Goal: Communication & Community: Participate in discussion

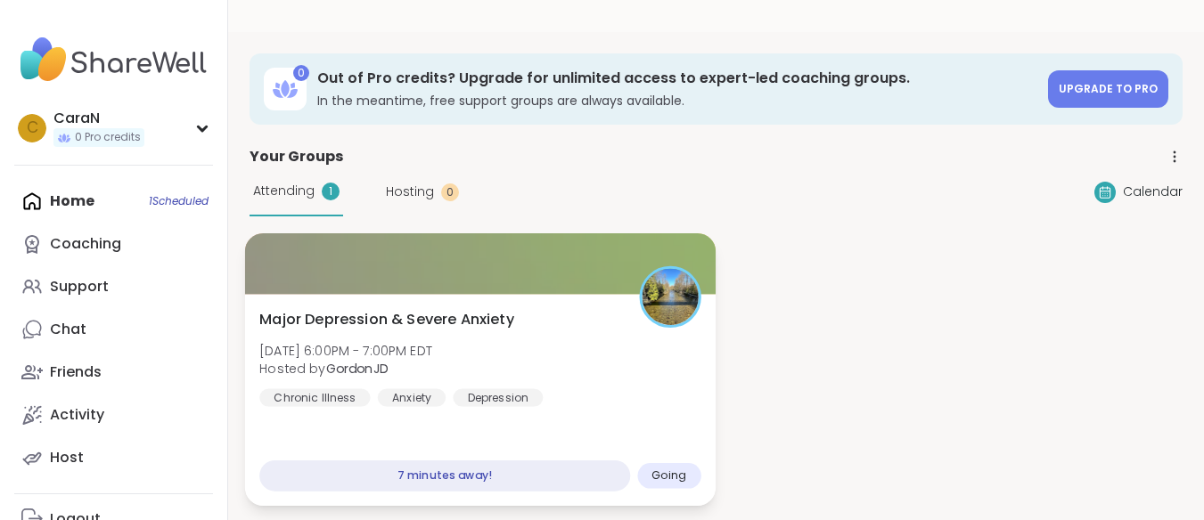
click at [367, 284] on div at bounding box center [480, 263] width 471 height 61
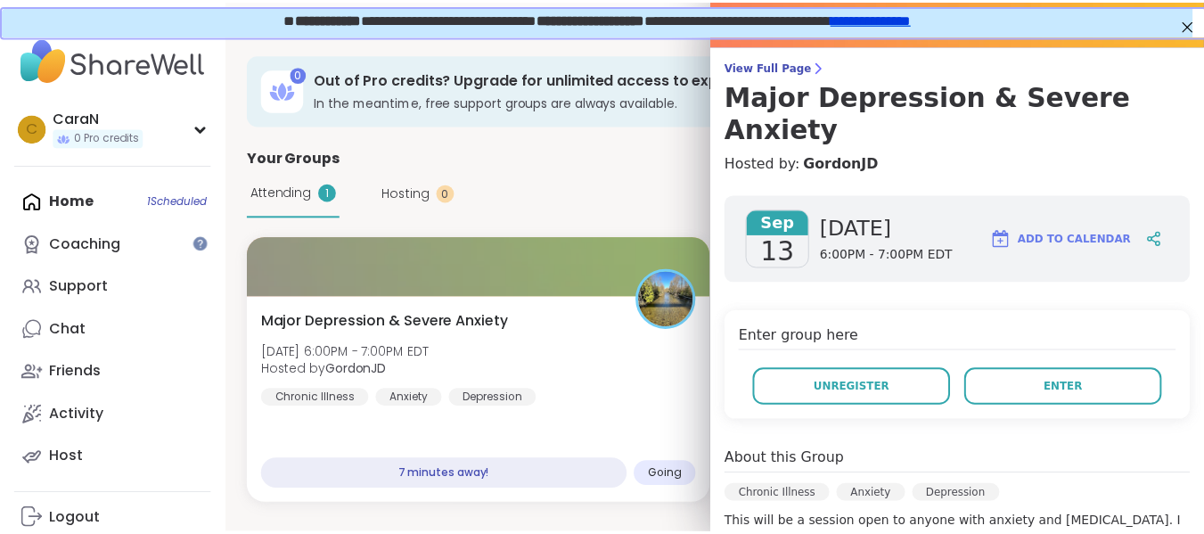
scroll to position [92, 0]
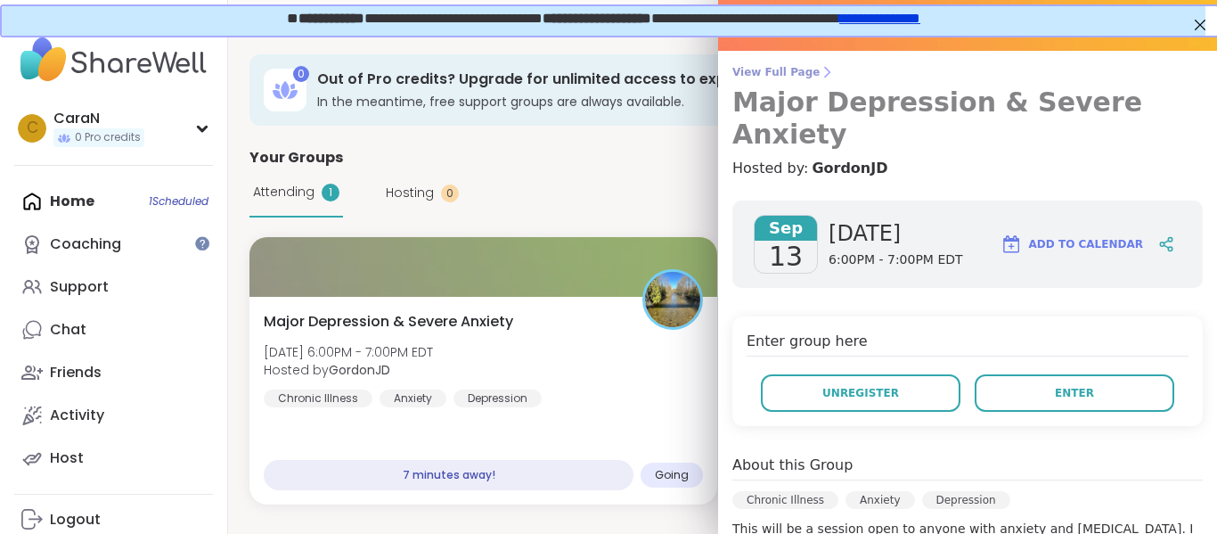
click at [771, 77] on span "View Full Page" at bounding box center [968, 72] width 471 height 14
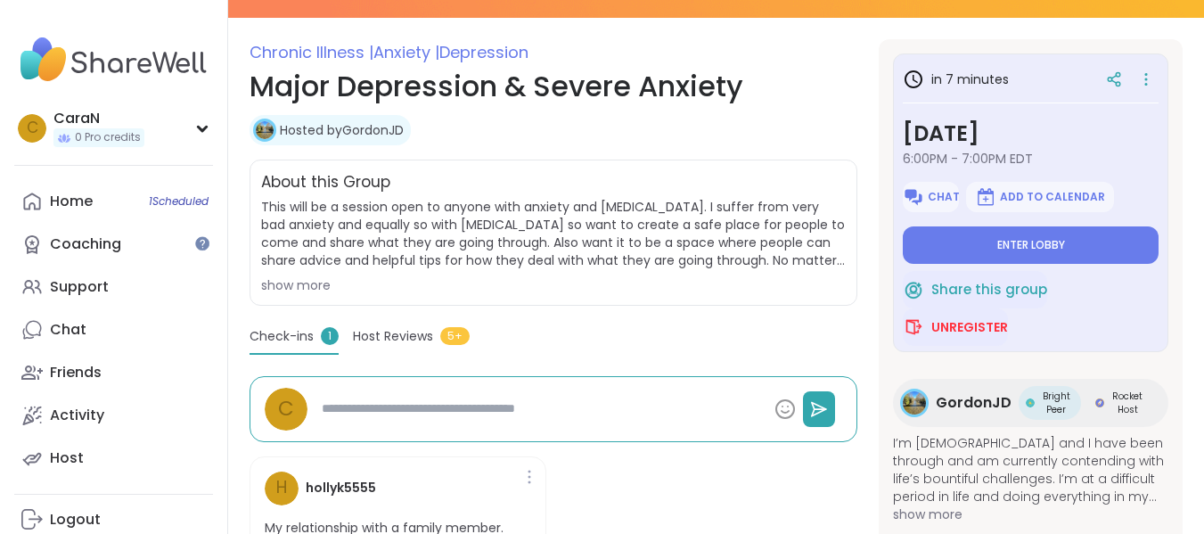
scroll to position [218, 0]
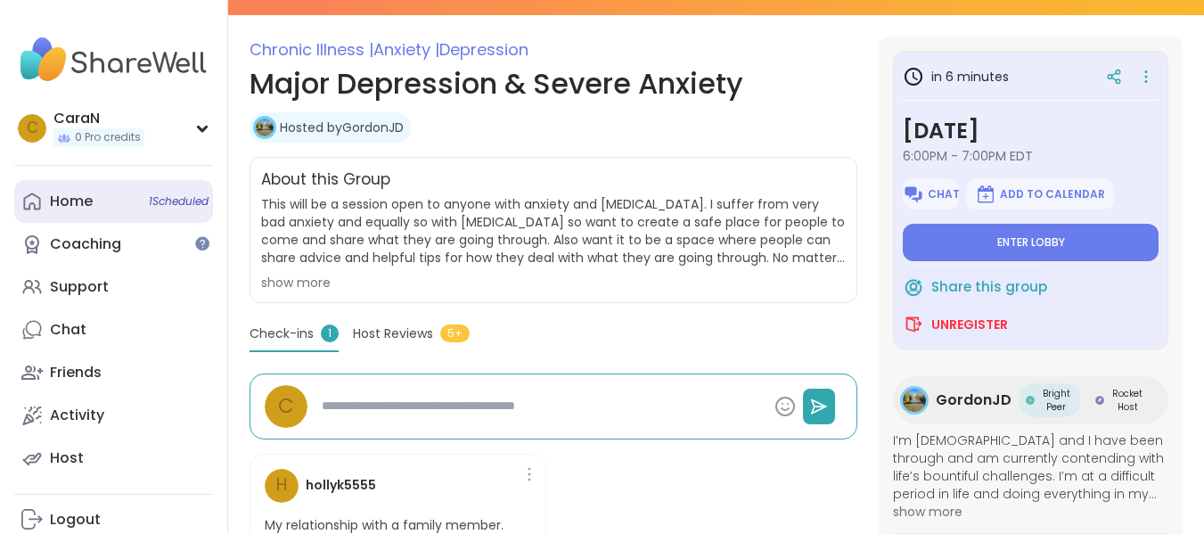
click at [131, 201] on link "Home 1 Scheduled" at bounding box center [113, 201] width 199 height 43
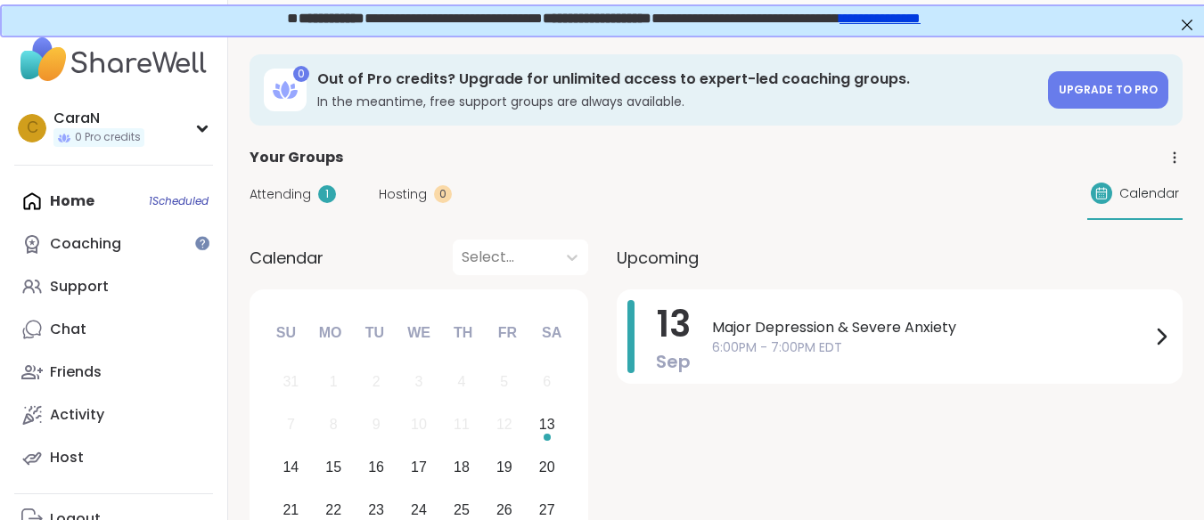
click at [286, 192] on span "Attending" at bounding box center [280, 194] width 61 height 19
click span "Major Depression & Severe Anxiety"
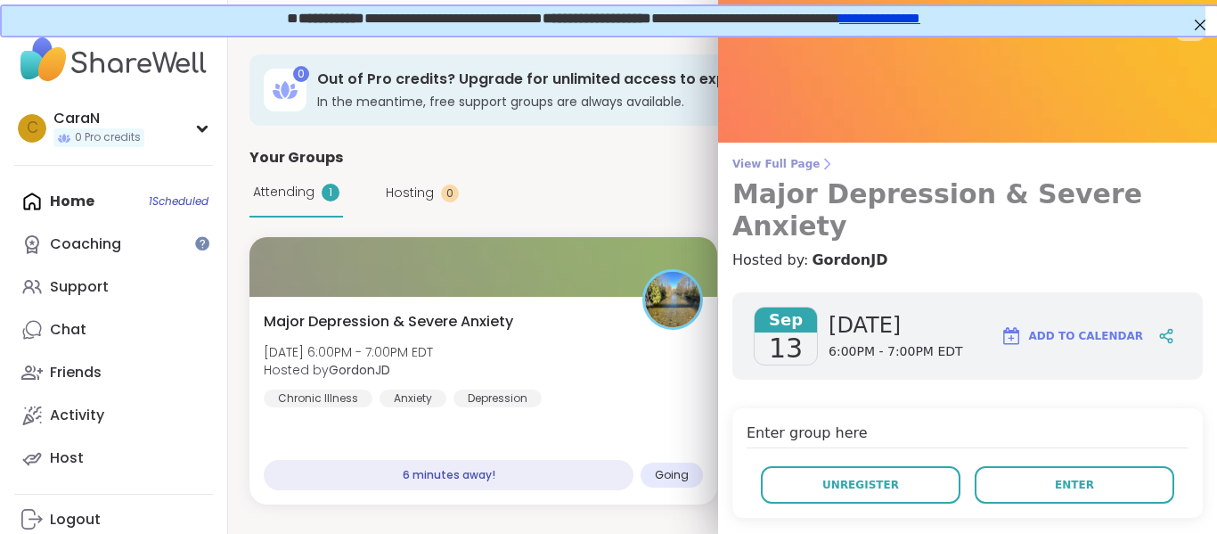
click at [784, 166] on span "View Full Page" at bounding box center [968, 164] width 471 height 14
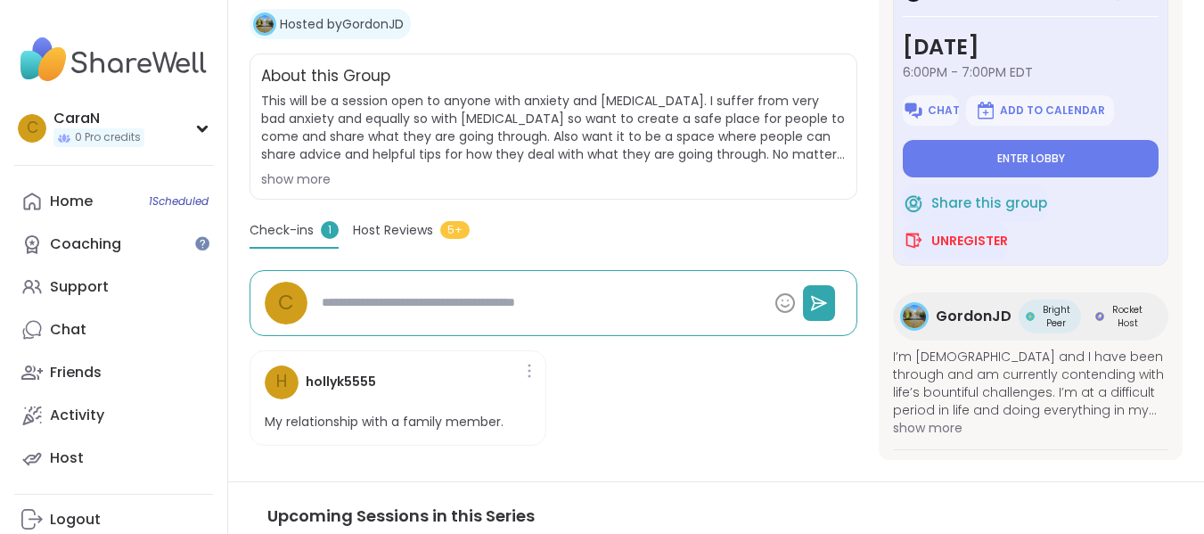
scroll to position [311, 0]
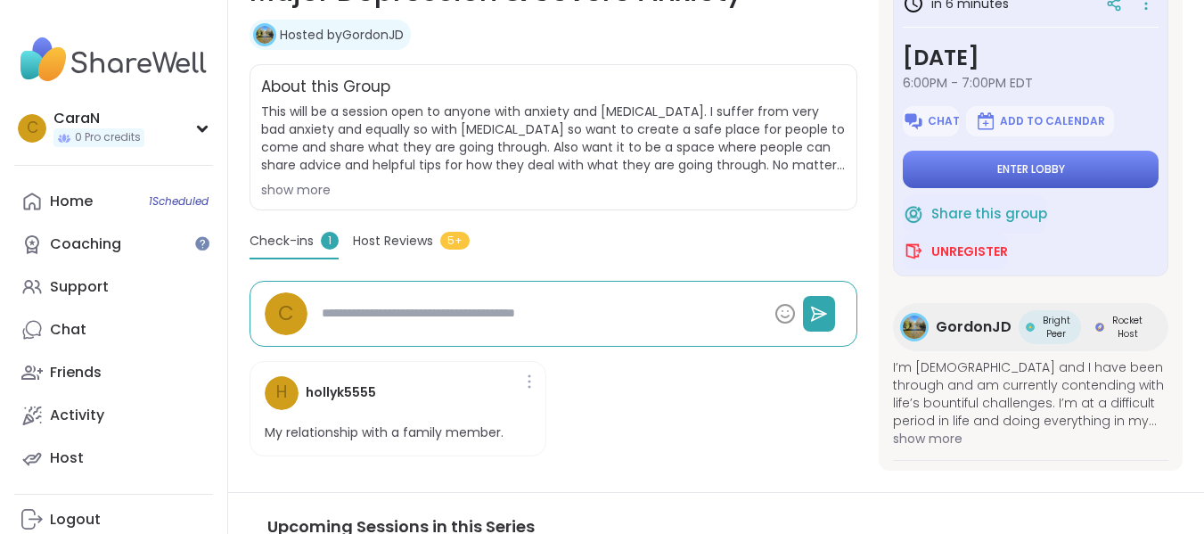
click at [1034, 173] on span "Enter lobby" at bounding box center [1031, 169] width 68 height 14
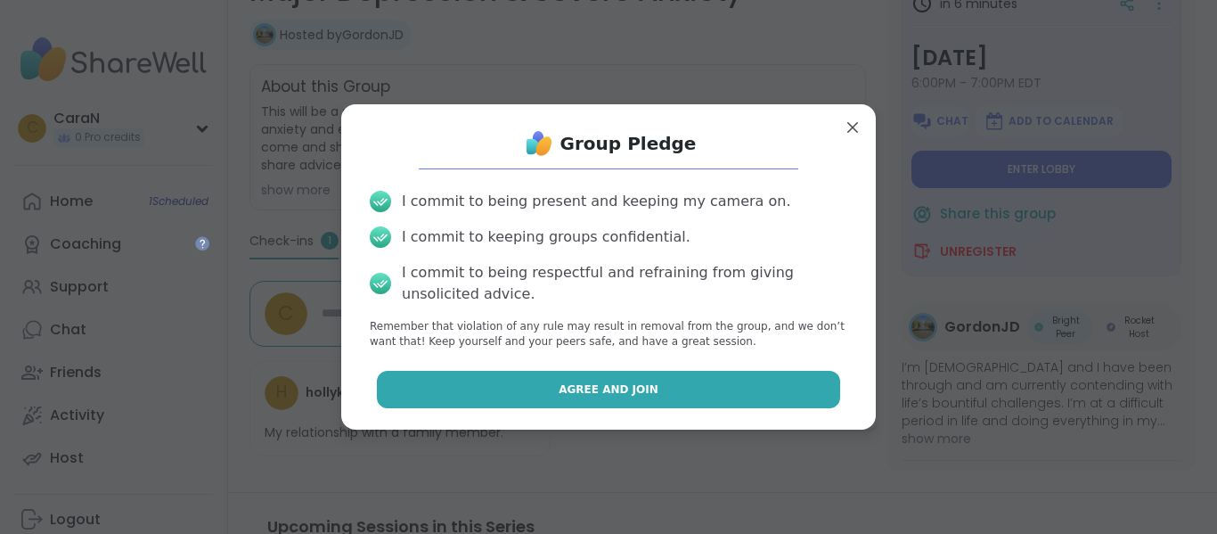
click at [614, 405] on button "Agree and Join" at bounding box center [609, 389] width 464 height 37
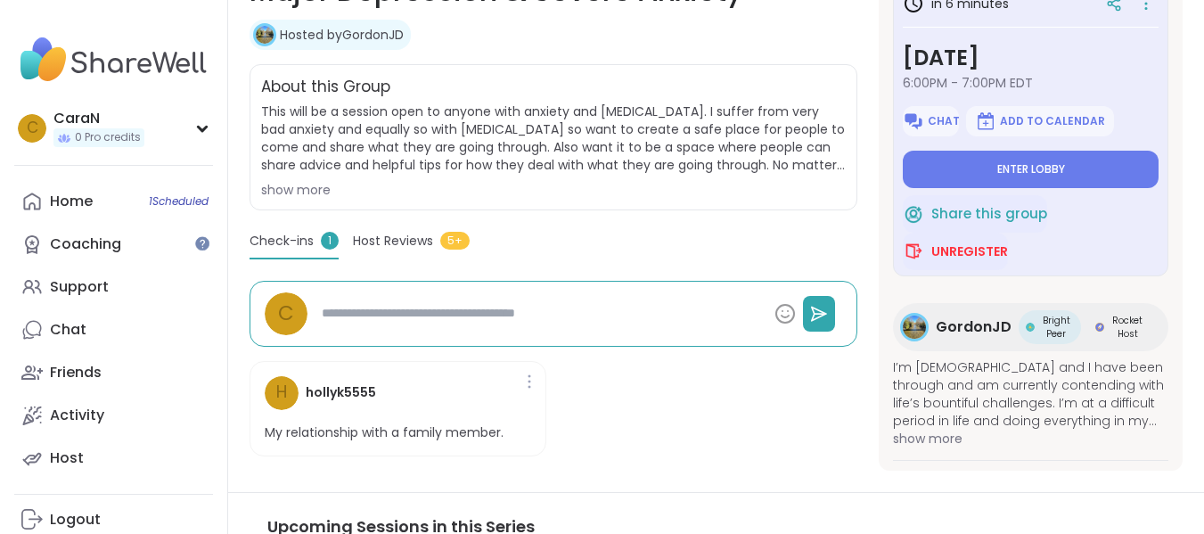
type textarea "*"
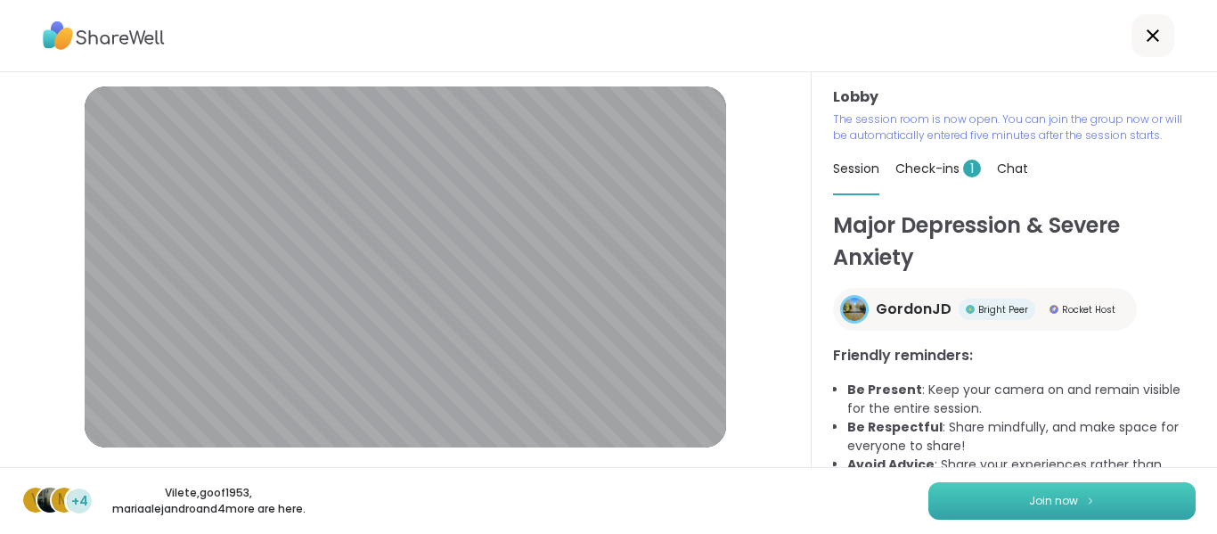
click at [1077, 493] on button "Join now" at bounding box center [1062, 500] width 267 height 37
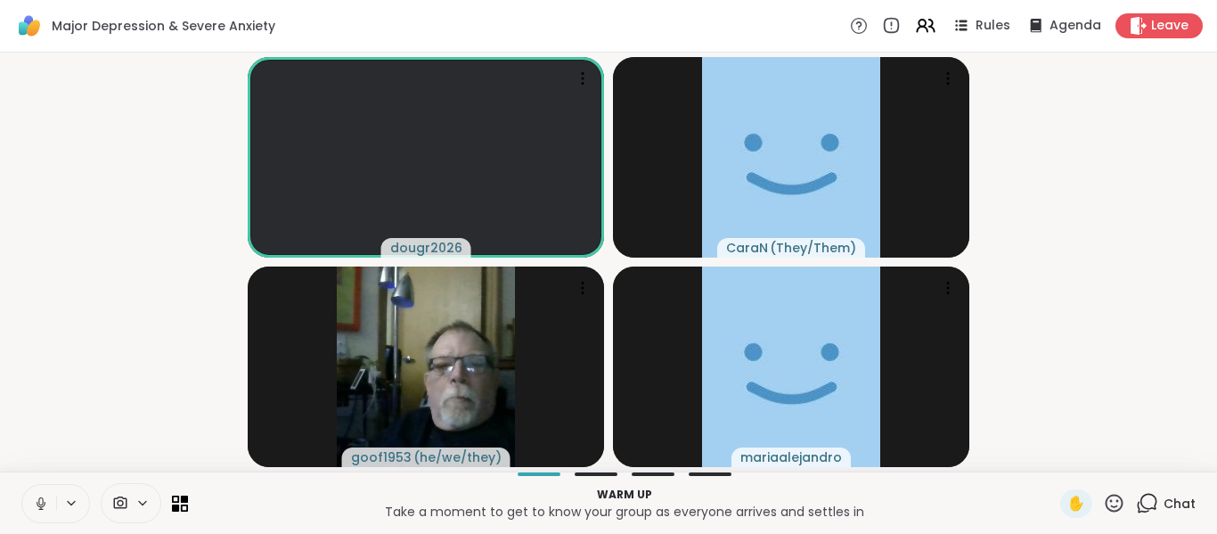
click at [41, 503] on icon at bounding box center [41, 503] width 16 height 16
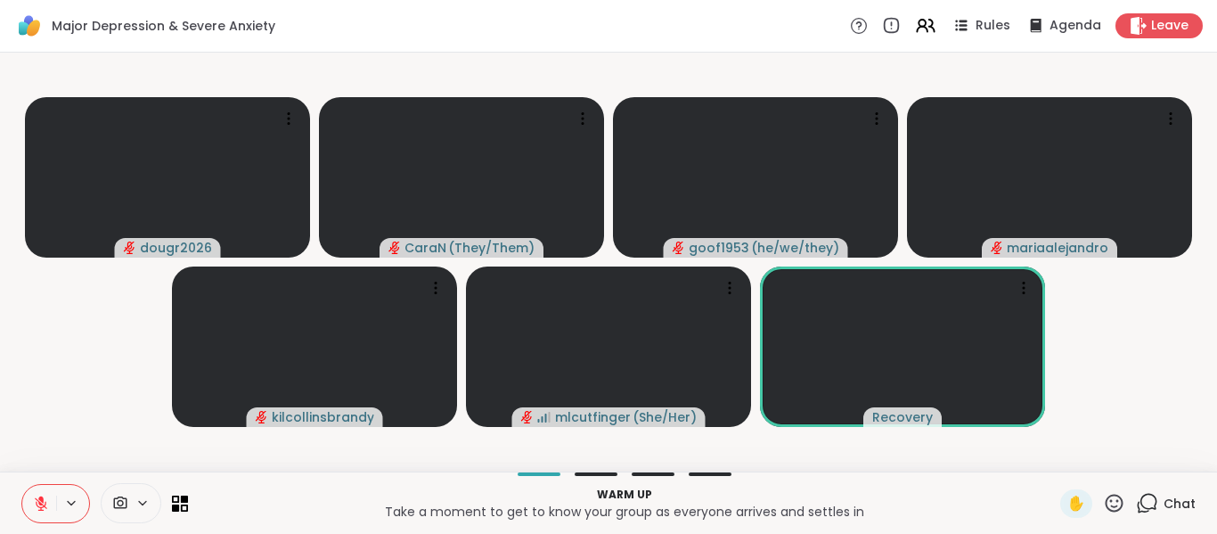
click at [35, 495] on icon at bounding box center [41, 503] width 16 height 16
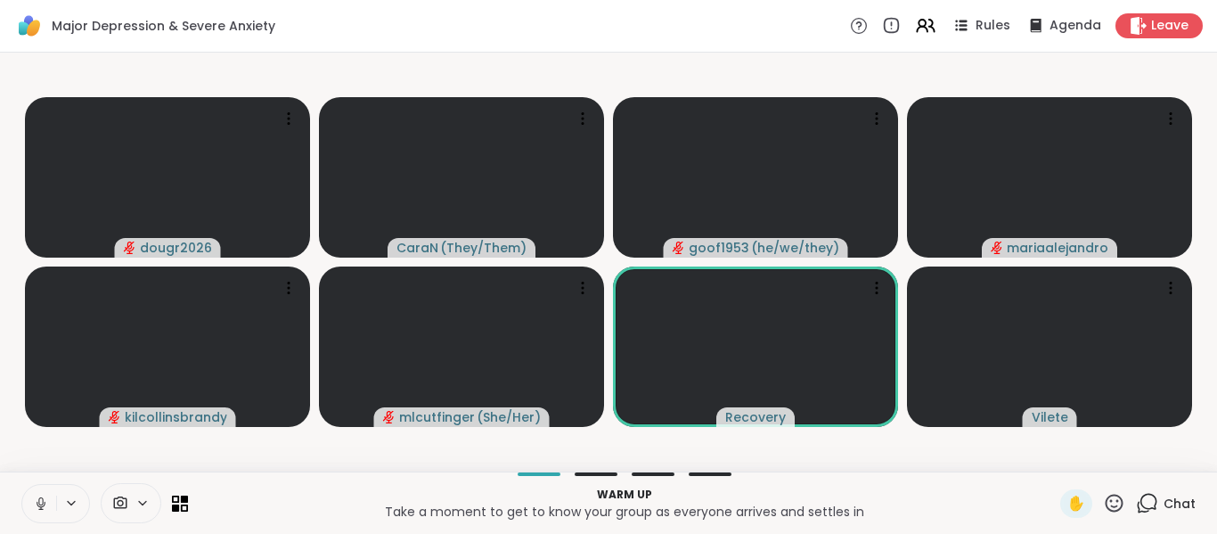
click at [38, 501] on icon at bounding box center [41, 503] width 16 height 16
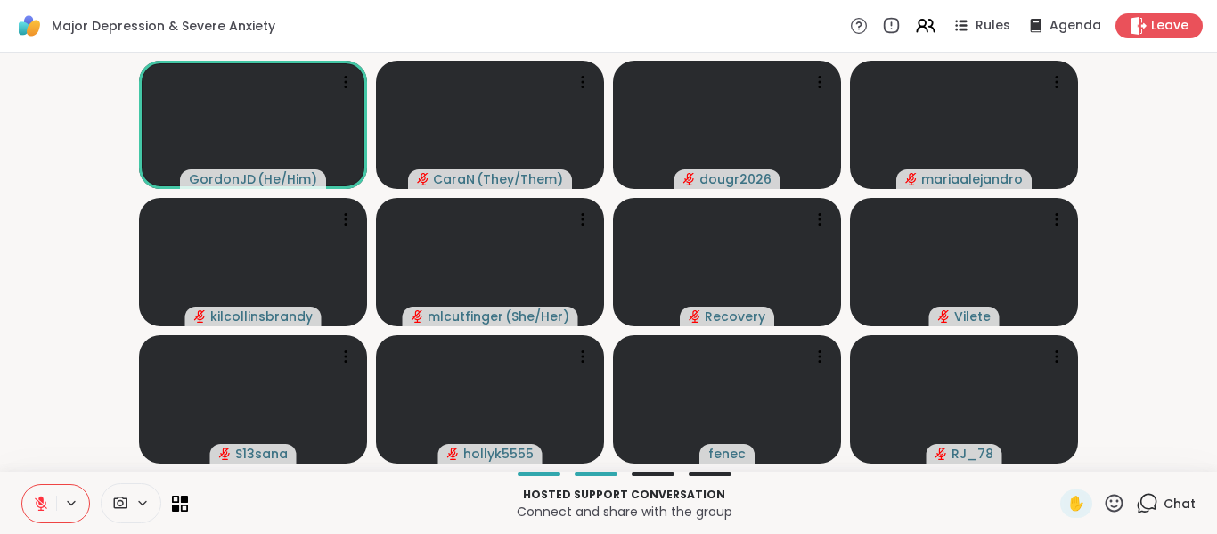
click at [45, 500] on icon at bounding box center [41, 503] width 16 height 16
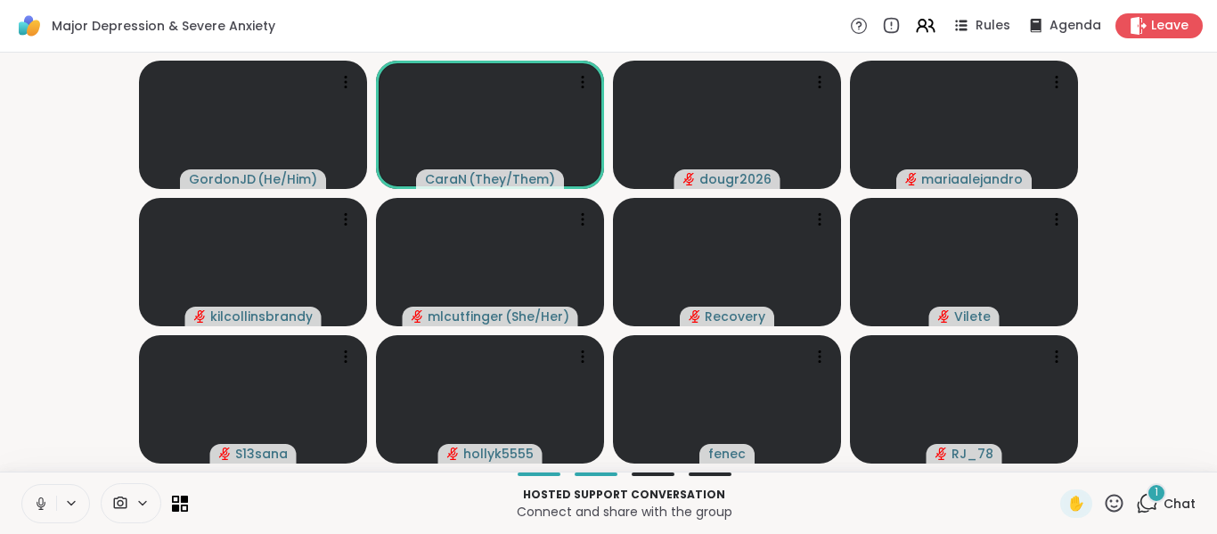
click at [34, 504] on icon at bounding box center [41, 503] width 16 height 16
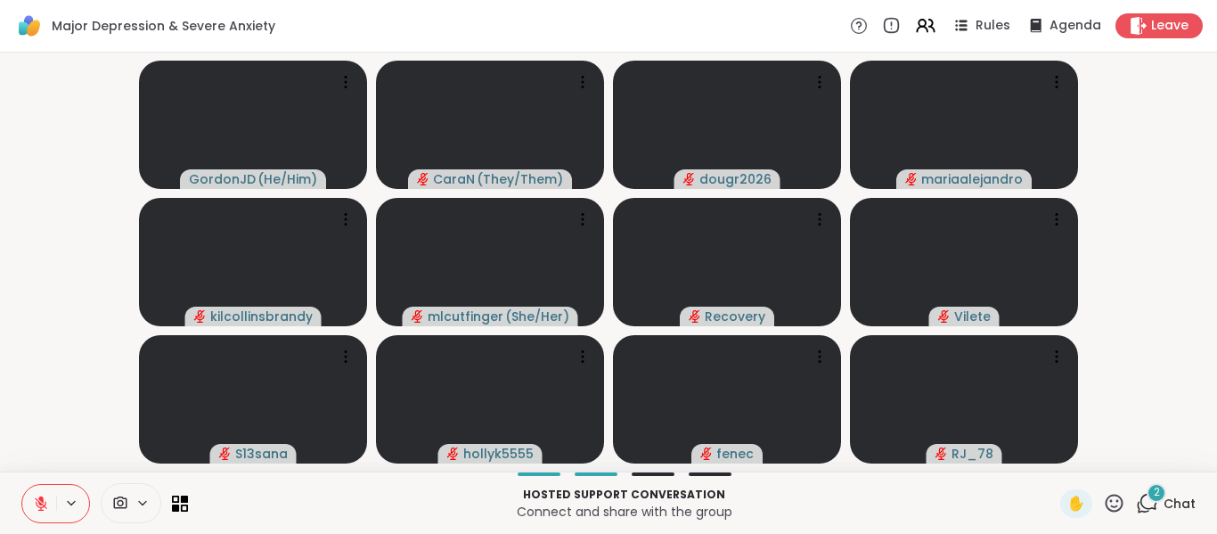
click at [1153, 414] on video-player-container "GordonJD ( He/Him ) CaraN ( They/Them ) dougr2026 mariaalejandro kilcollinsbran…" at bounding box center [609, 262] width 1196 height 405
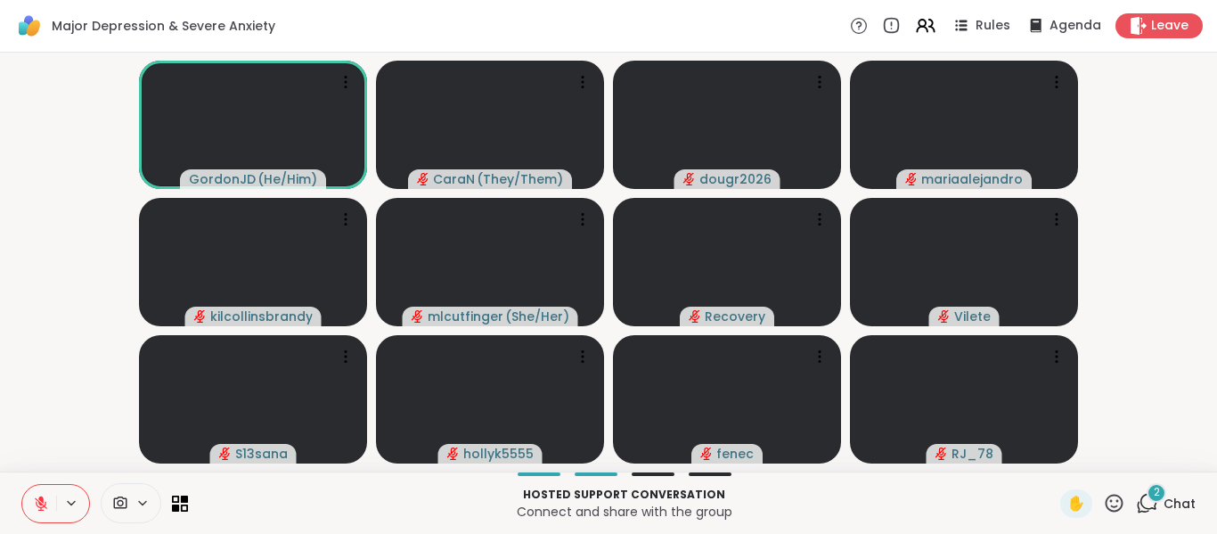
click at [1136, 498] on icon at bounding box center [1147, 503] width 22 height 22
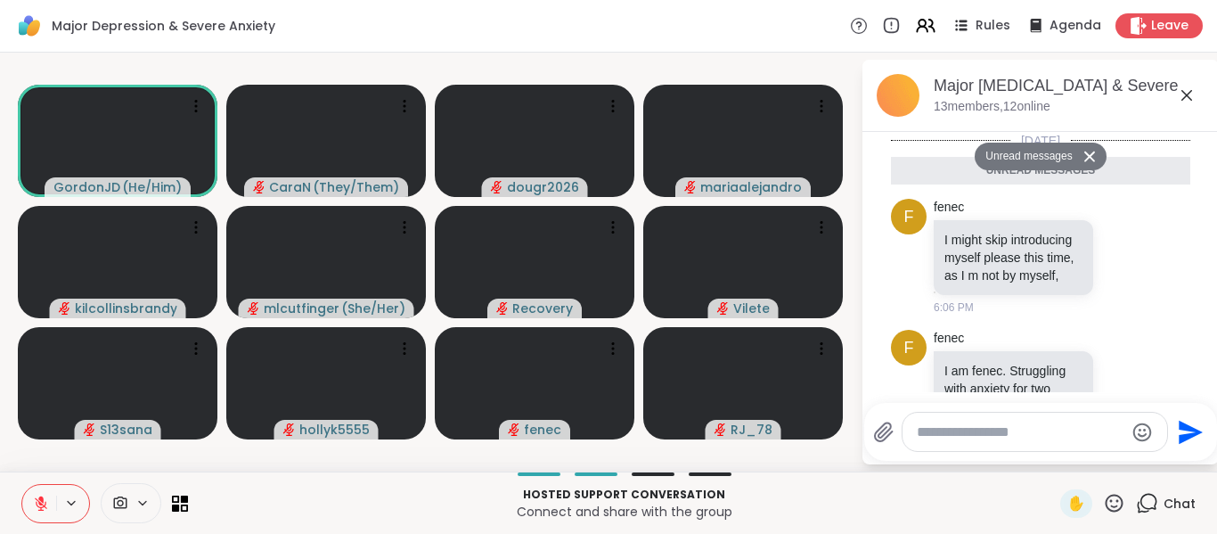
scroll to position [204, 0]
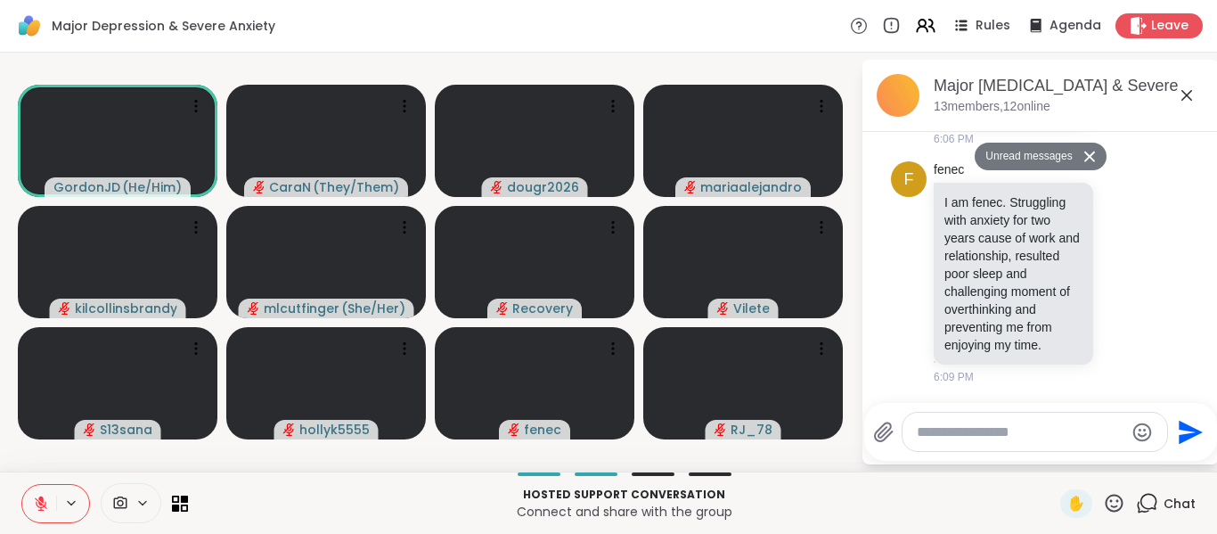
drag, startPoint x: 1180, startPoint y: 97, endPoint x: 1187, endPoint y: 91, distance: 9.5
click at [1187, 91] on icon at bounding box center [1186, 95] width 21 height 21
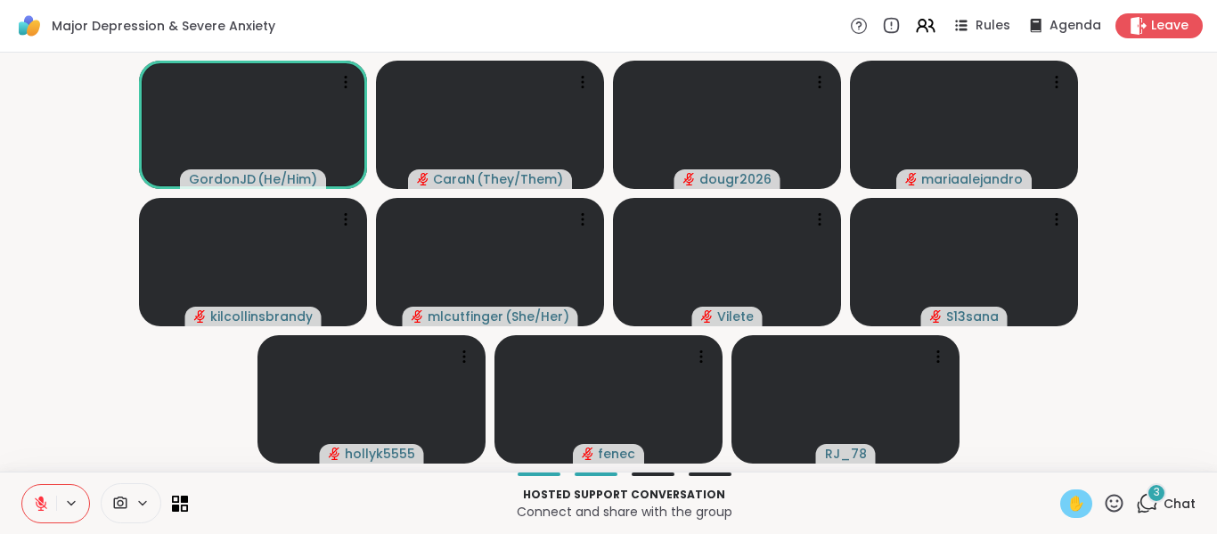
click at [1068, 501] on span "✋" at bounding box center [1077, 503] width 18 height 21
click at [1068, 504] on span "✋" at bounding box center [1077, 503] width 18 height 21
click at [37, 505] on icon at bounding box center [41, 503] width 12 height 12
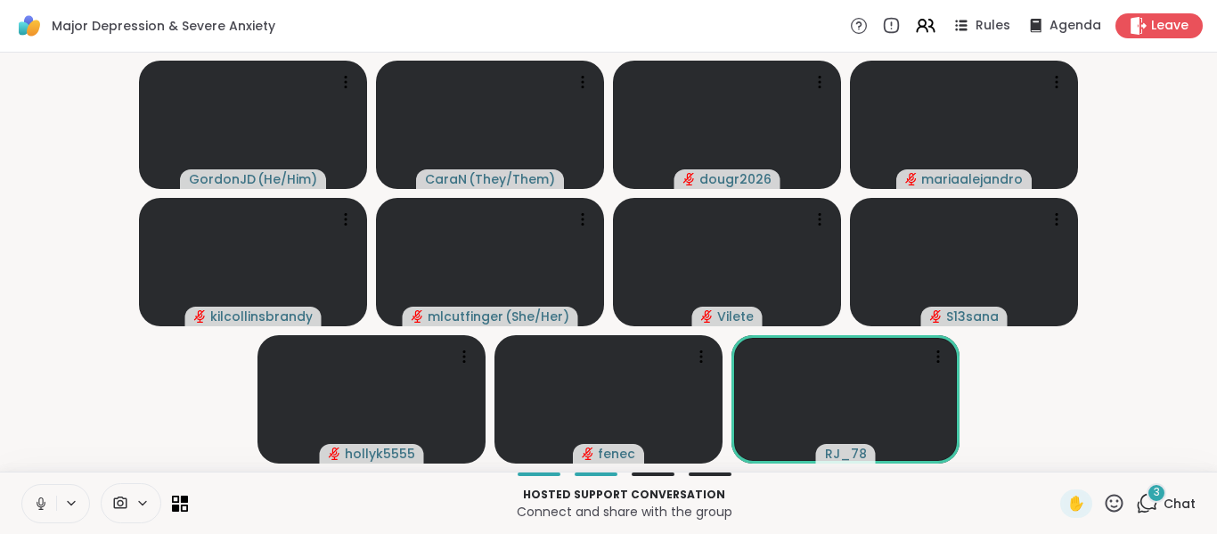
click at [40, 504] on icon at bounding box center [40, 501] width 4 height 8
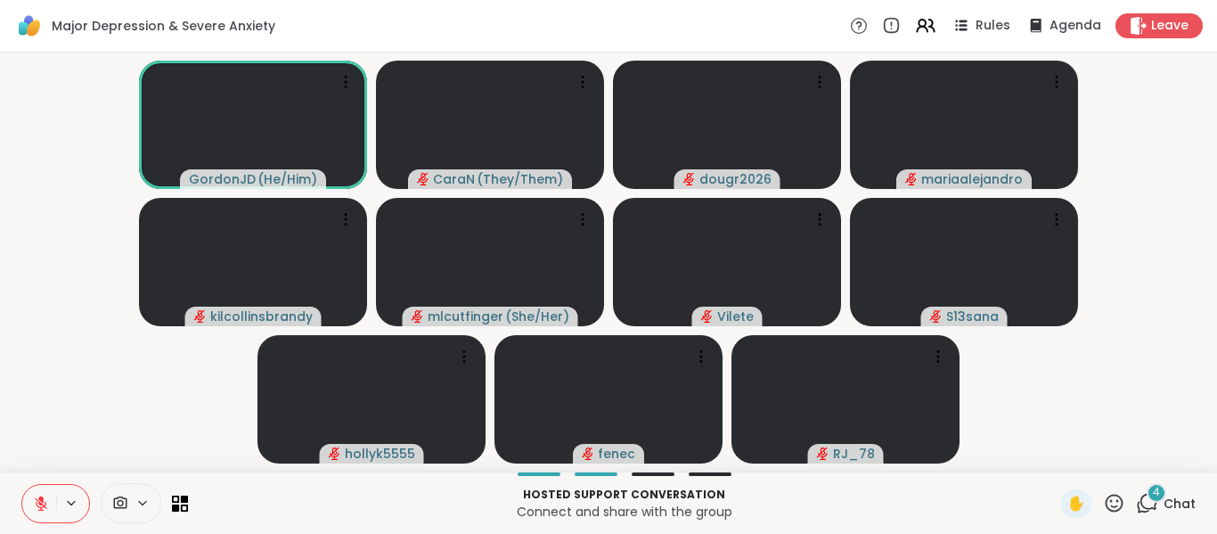
click at [37, 501] on icon at bounding box center [41, 503] width 16 height 16
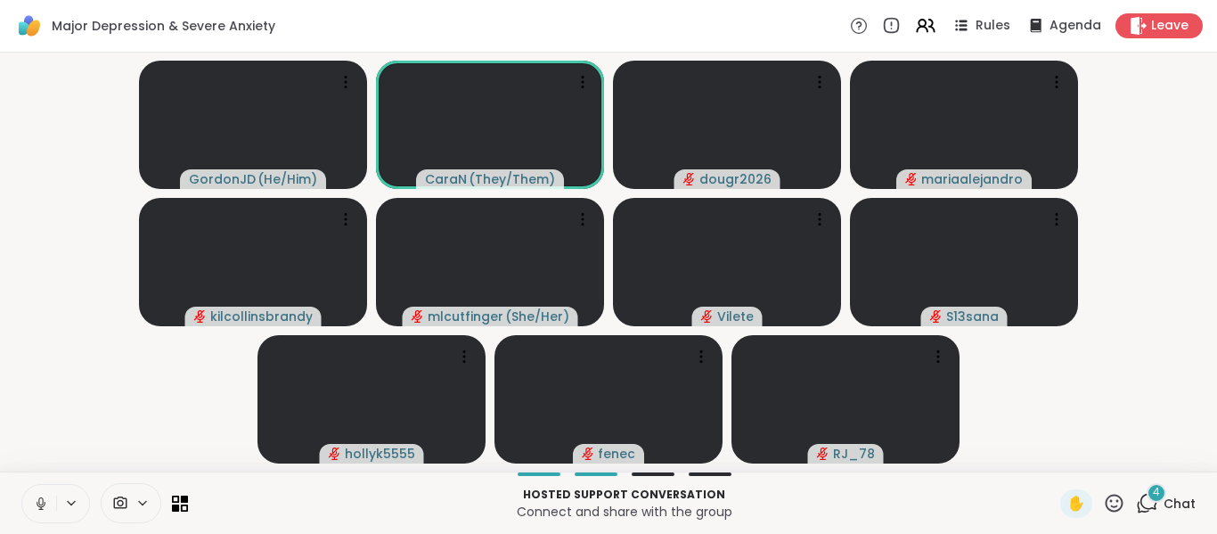
click at [44, 497] on icon at bounding box center [41, 503] width 16 height 16
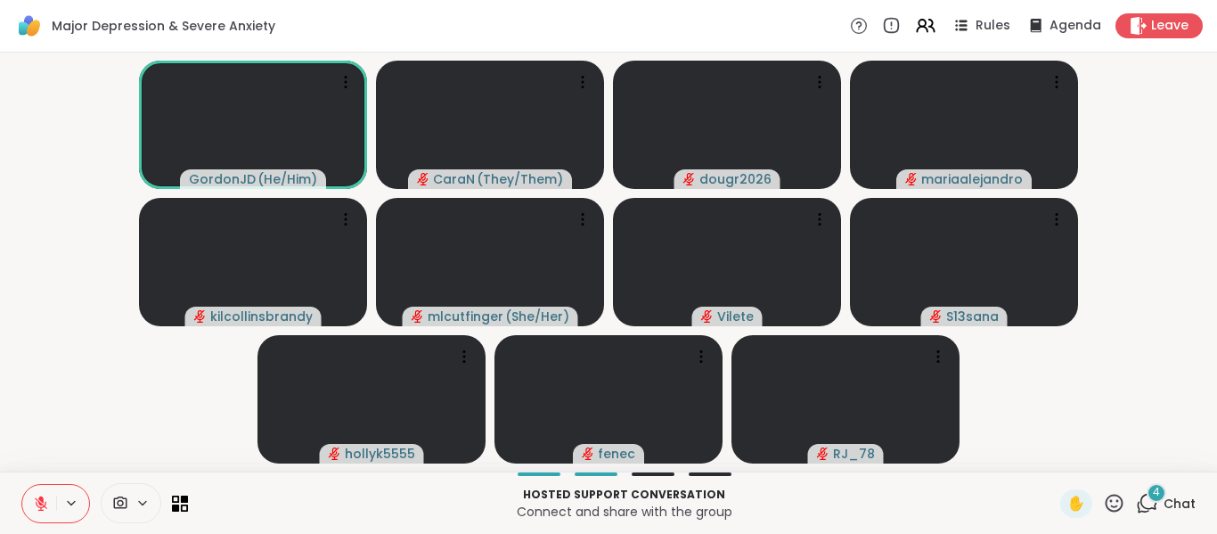
click at [38, 499] on icon at bounding box center [41, 503] width 16 height 16
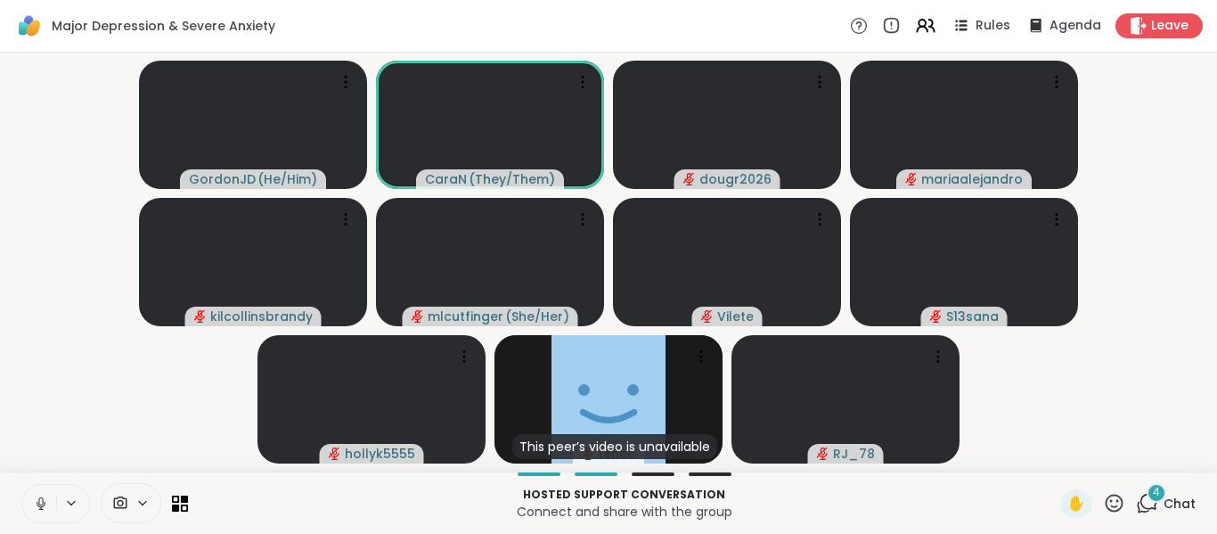
click at [37, 498] on icon at bounding box center [41, 503] width 16 height 16
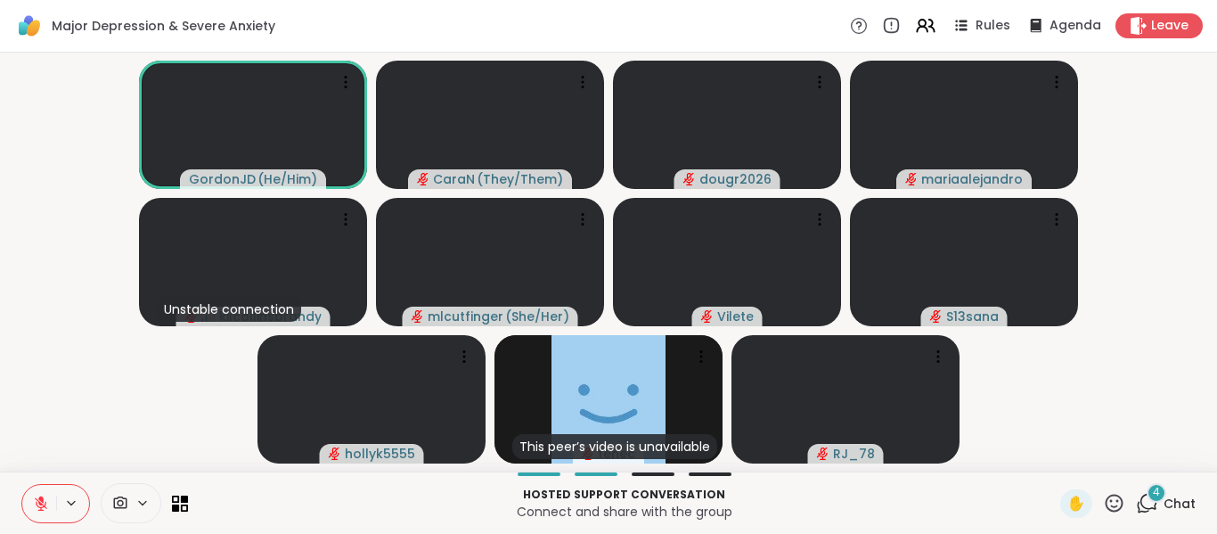
click at [39, 496] on icon at bounding box center [41, 503] width 16 height 16
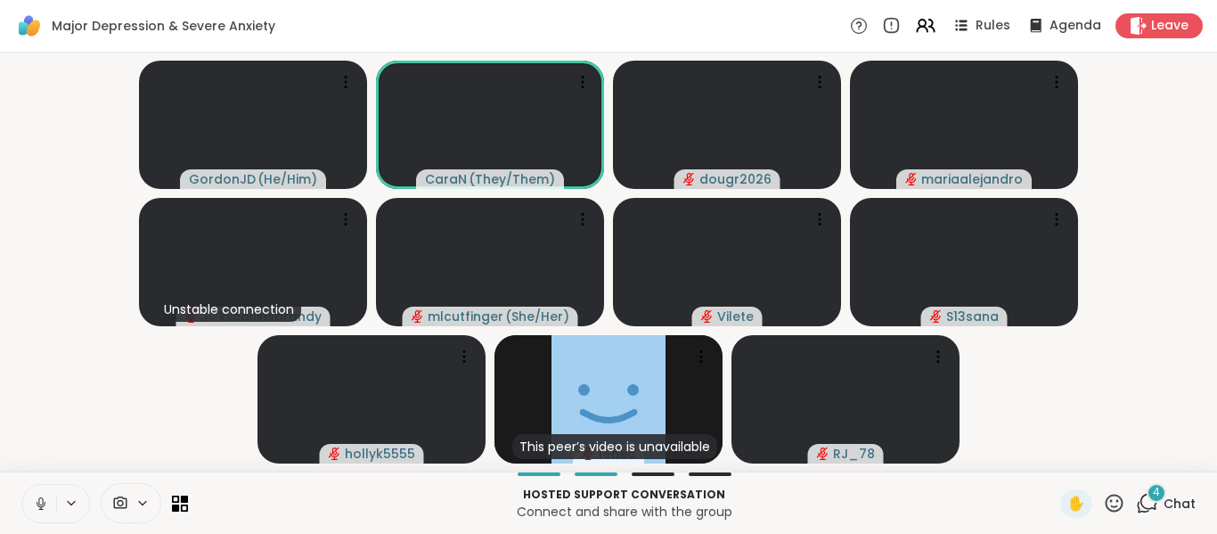
click at [36, 498] on icon at bounding box center [41, 503] width 16 height 16
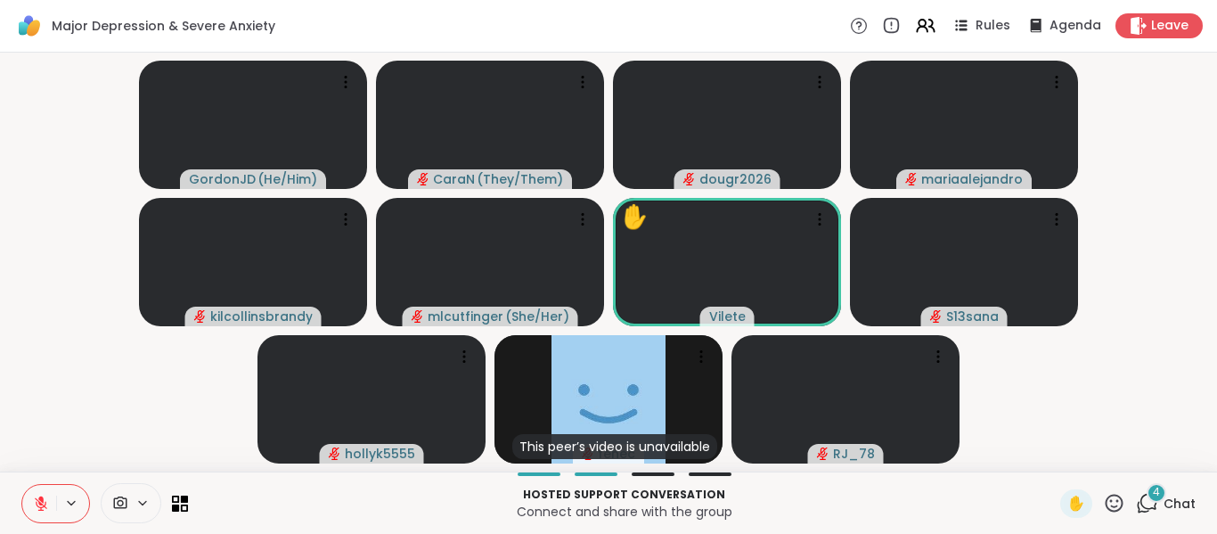
click at [1147, 501] on div "4" at bounding box center [1157, 493] width 20 height 20
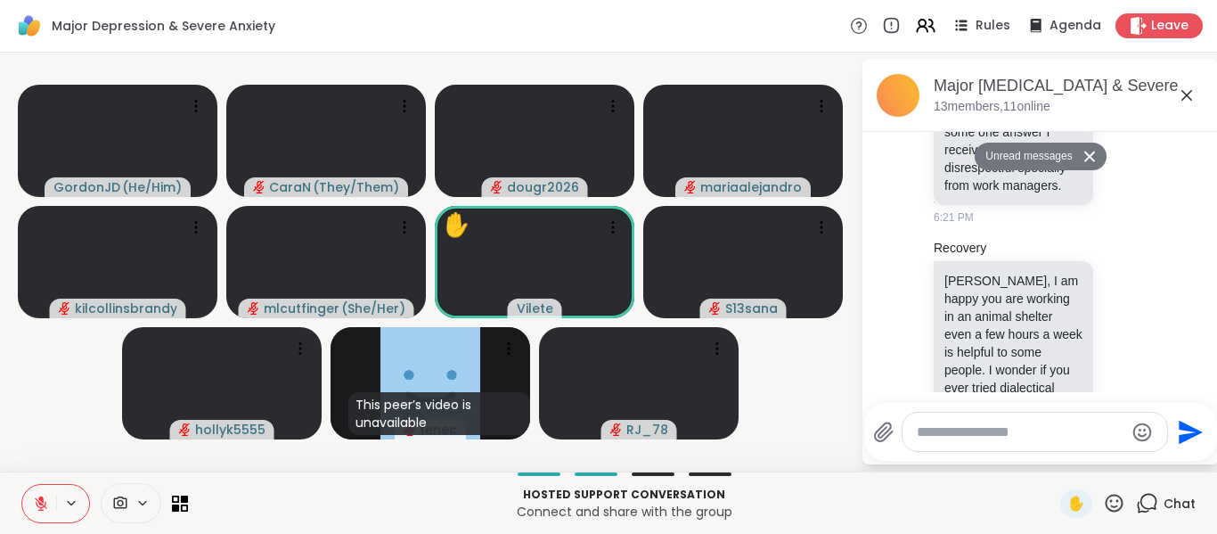
scroll to position [920, 0]
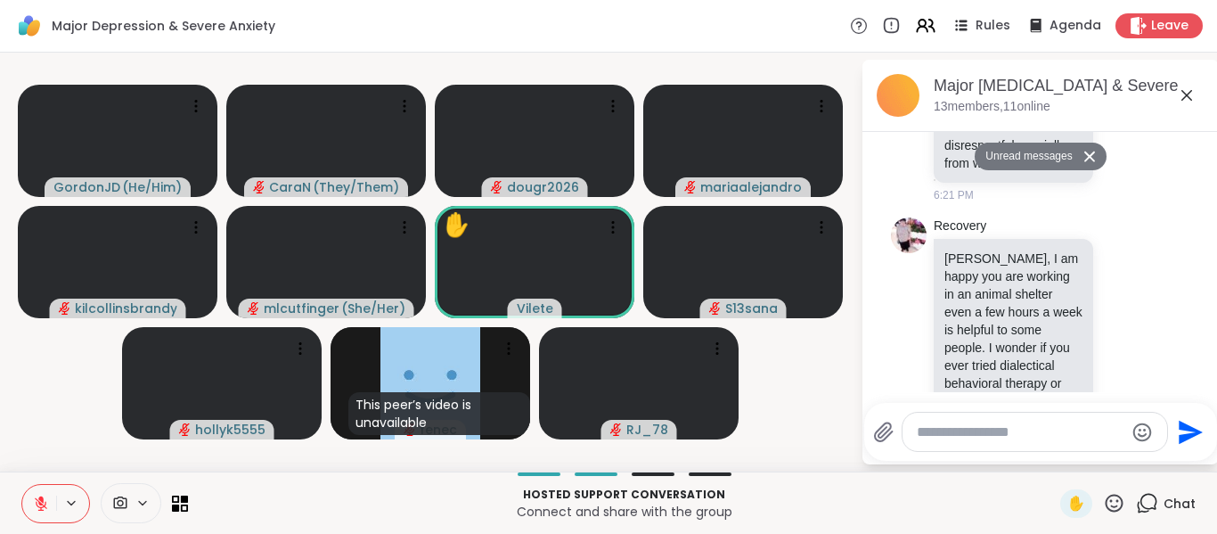
click at [1186, 92] on icon at bounding box center [1186, 95] width 21 height 21
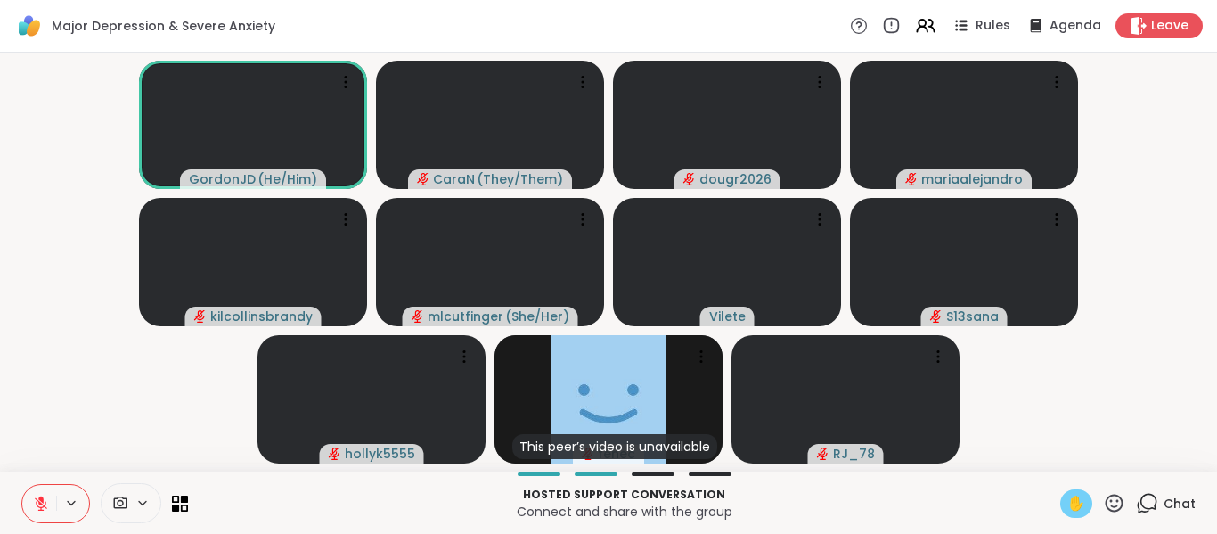
click at [1068, 504] on span "✋" at bounding box center [1077, 503] width 18 height 21
click at [41, 495] on icon at bounding box center [41, 503] width 16 height 16
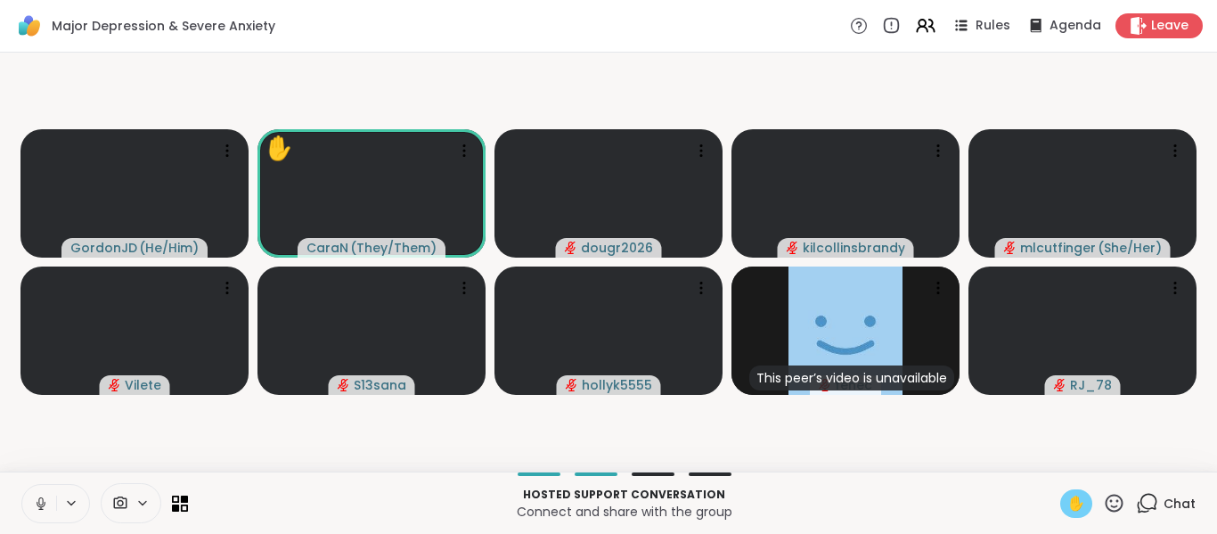
click at [44, 497] on icon at bounding box center [41, 503] width 16 height 16
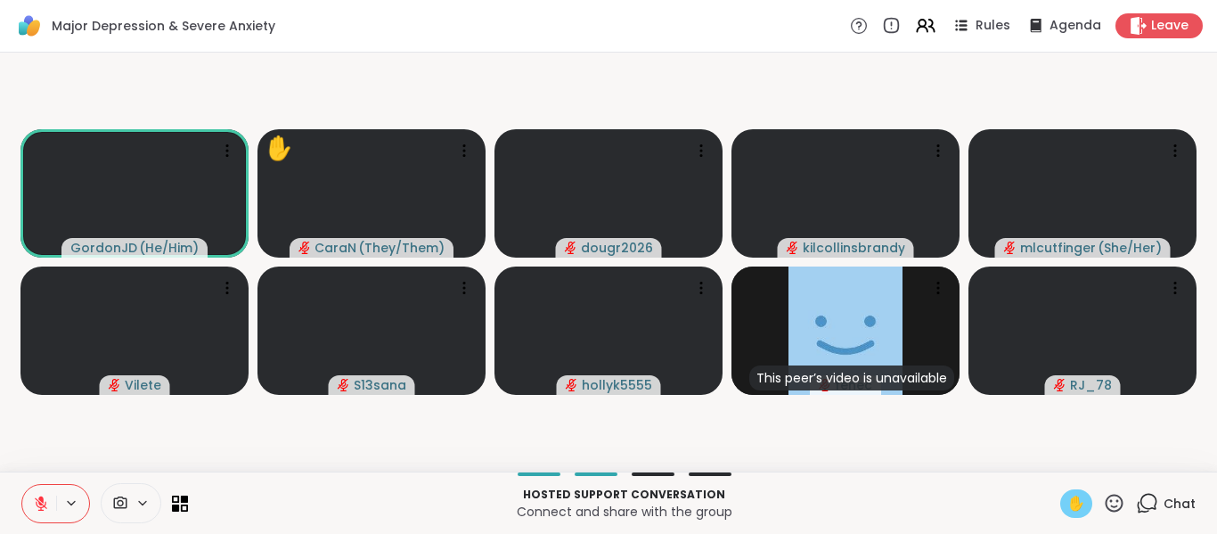
click at [1068, 504] on span "✋" at bounding box center [1077, 503] width 18 height 21
click at [1068, 495] on span "✋" at bounding box center [1077, 503] width 18 height 21
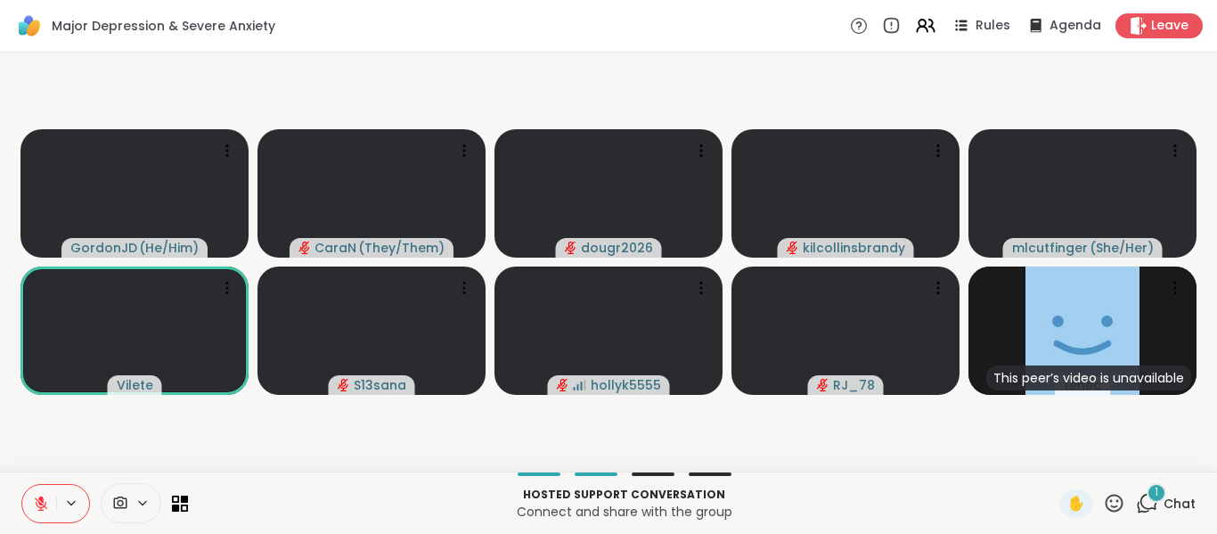
click at [1143, 505] on icon at bounding box center [1149, 502] width 17 height 16
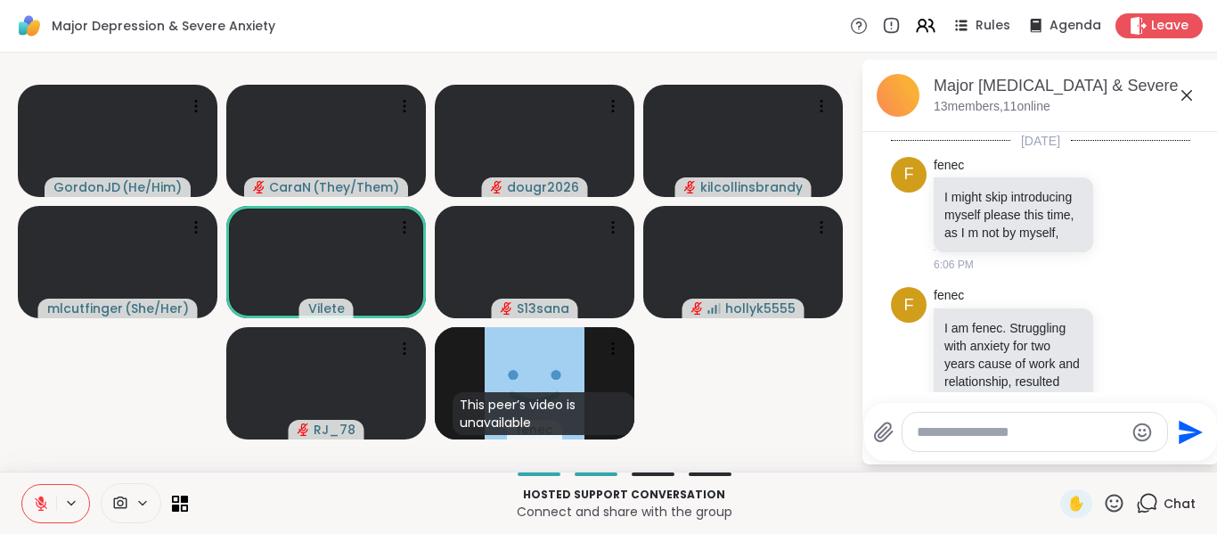
scroll to position [1285, 0]
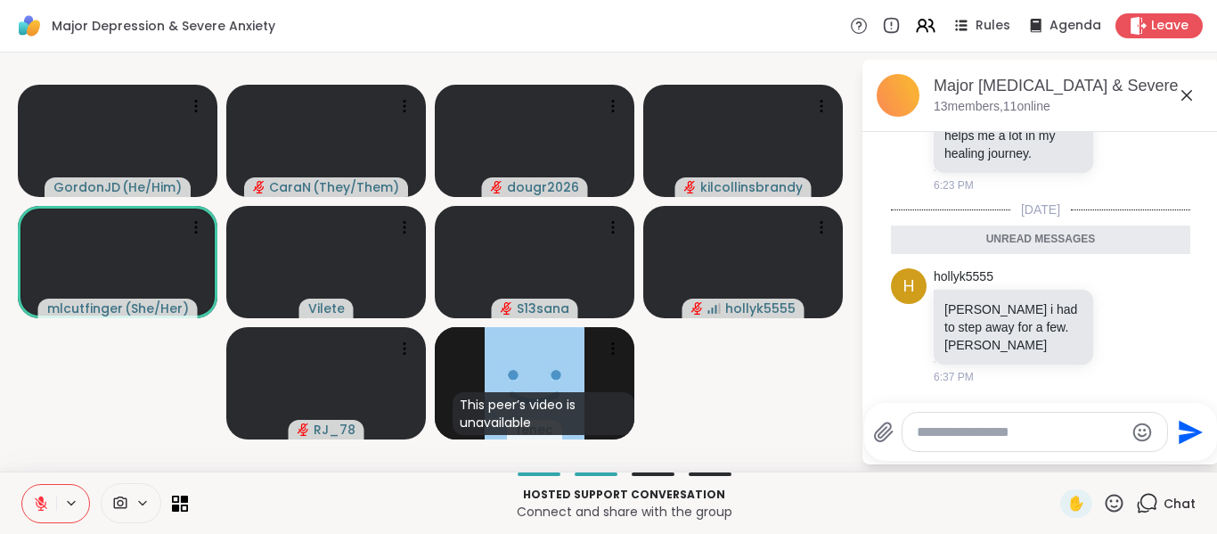
click at [824, 363] on video-player-container "GordonJD ( He/Him ) CaraN ( They/Them ) dougr2026 kilcollinsbrandy mlcutfinger …" at bounding box center [430, 262] width 839 height 405
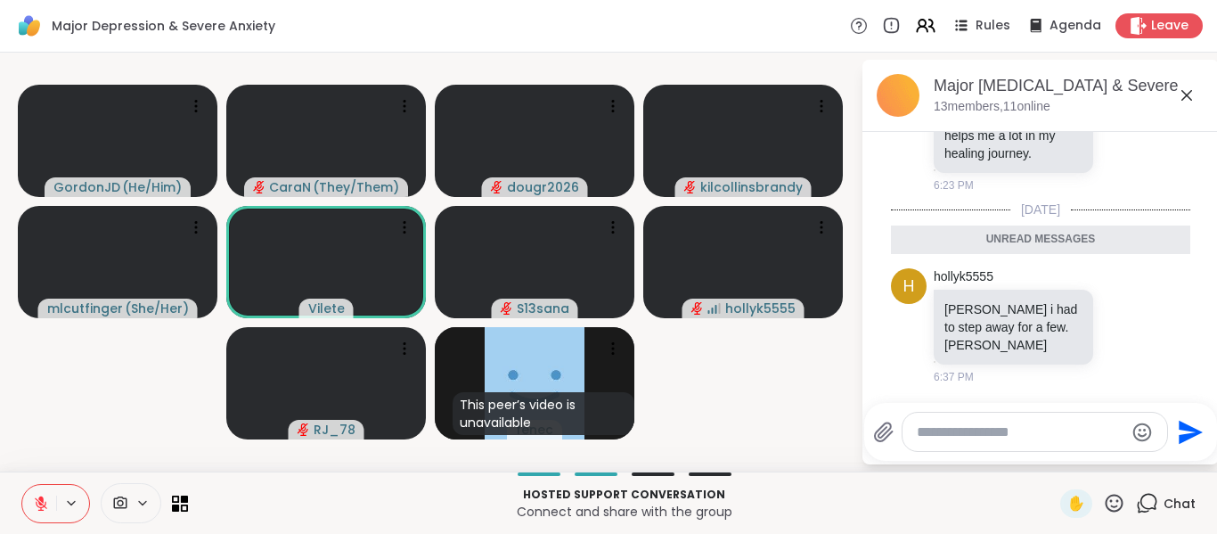
click at [1189, 97] on icon at bounding box center [1187, 95] width 11 height 11
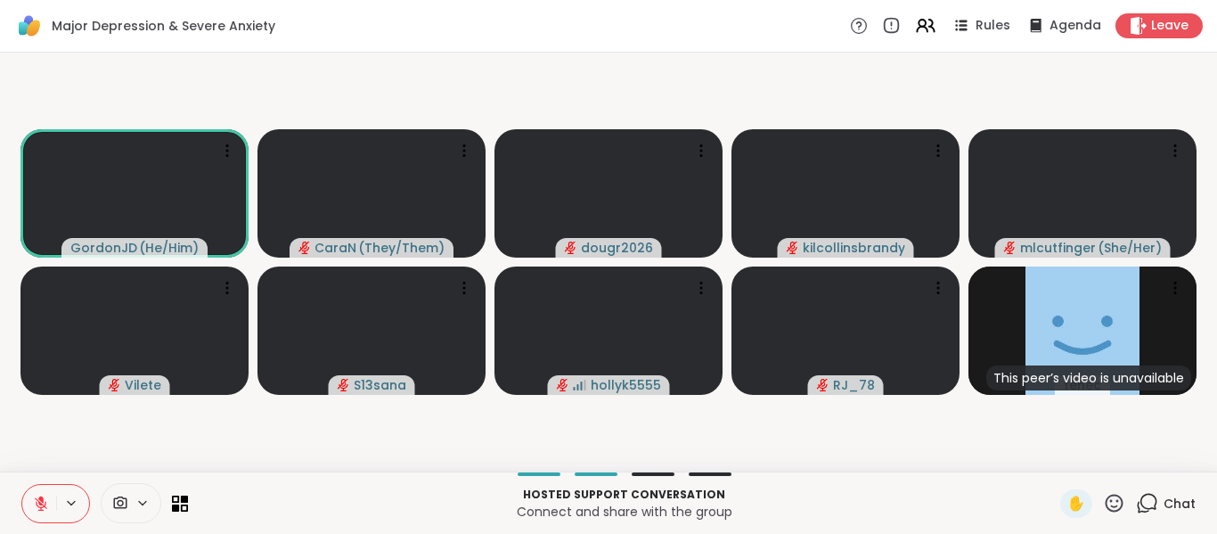
click at [1139, 504] on icon at bounding box center [1147, 503] width 22 height 22
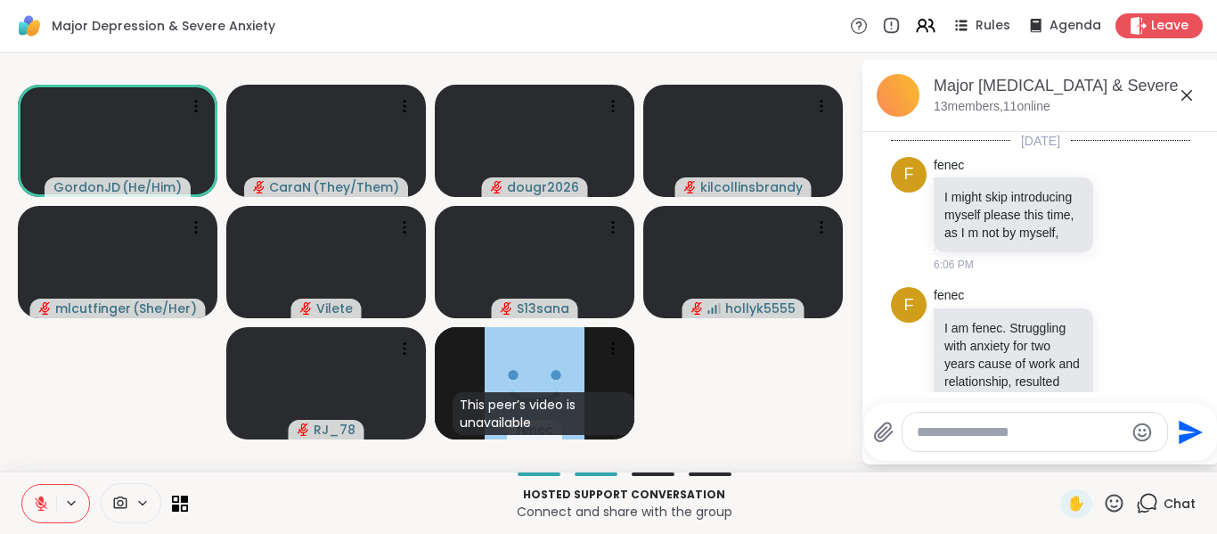
scroll to position [1224, 0]
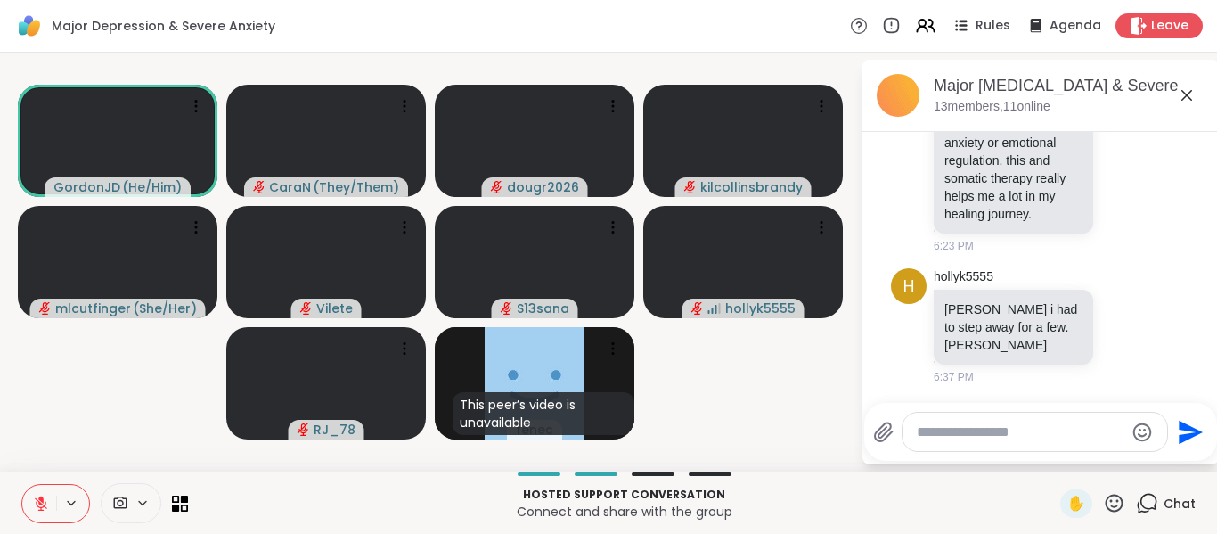
click at [1040, 435] on textarea "Type your message" at bounding box center [1021, 432] width 208 height 18
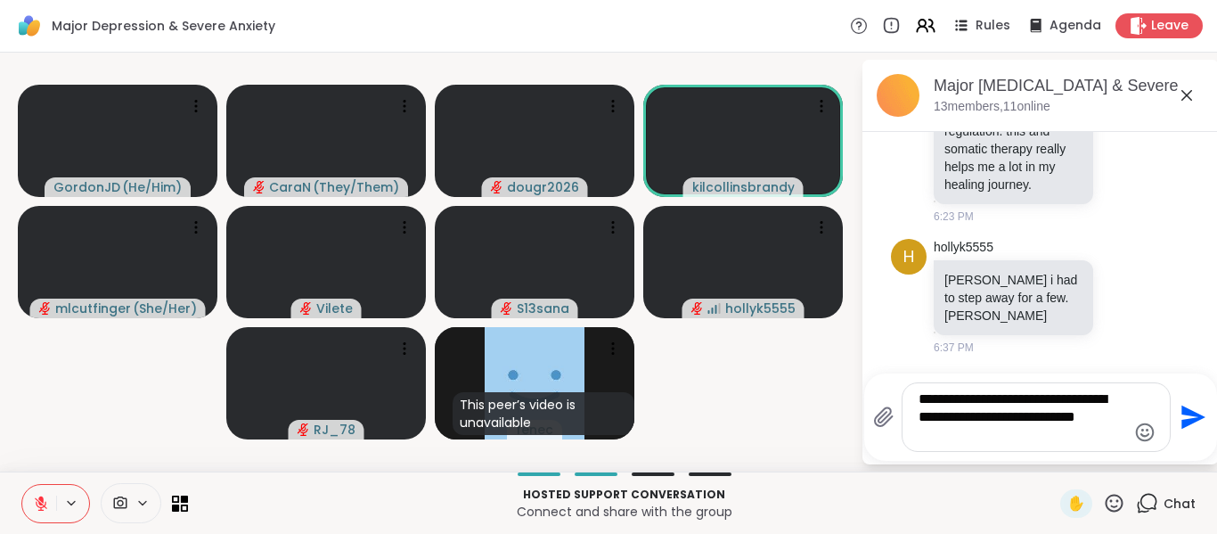
type textarea "**********"
click at [1188, 415] on icon "Send" at bounding box center [1194, 417] width 24 height 24
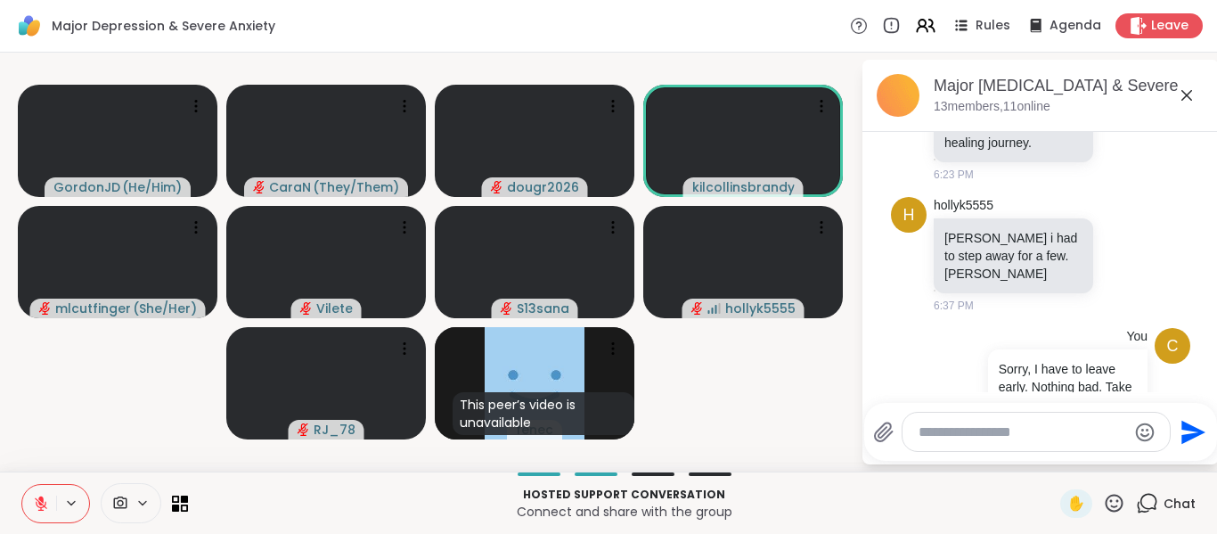
scroll to position [1355, 0]
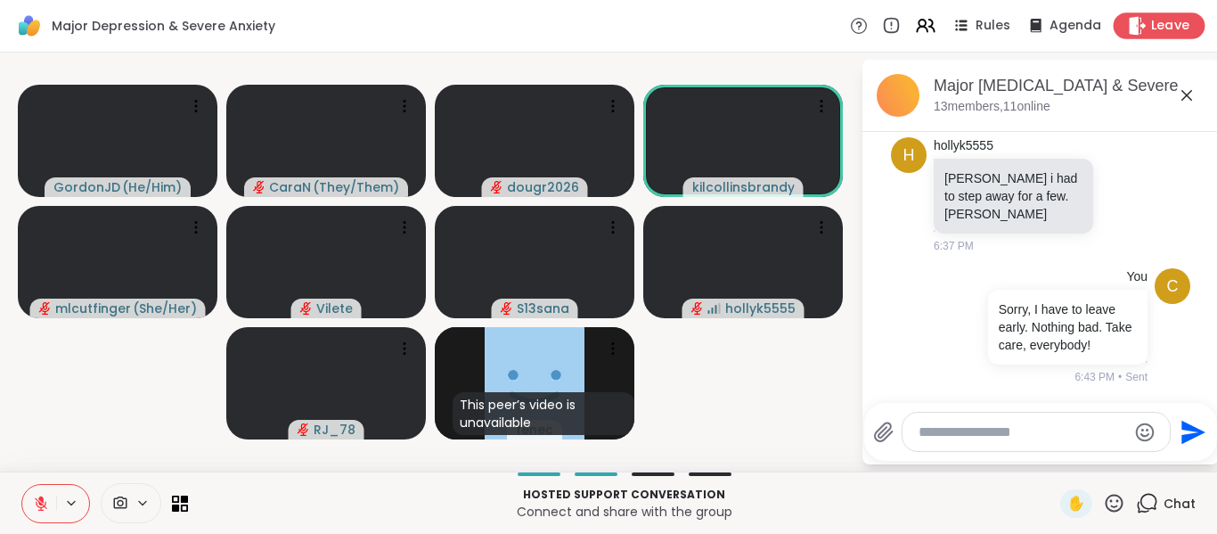
click at [1131, 25] on icon at bounding box center [1138, 25] width 17 height 19
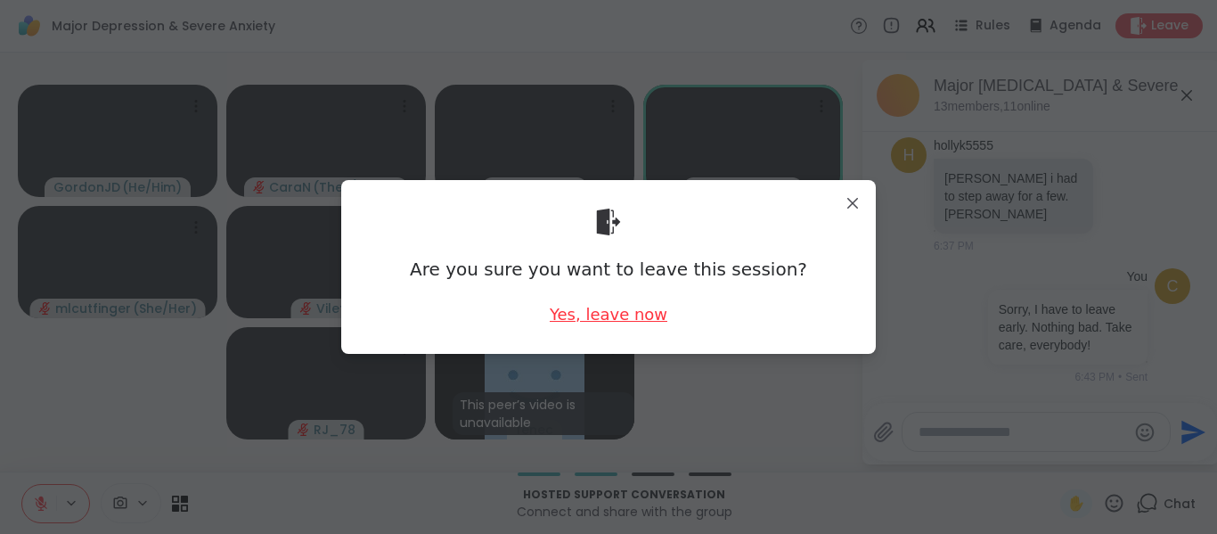
click at [585, 322] on div "Yes, leave now" at bounding box center [609, 314] width 118 height 22
